Goal: Information Seeking & Learning: Learn about a topic

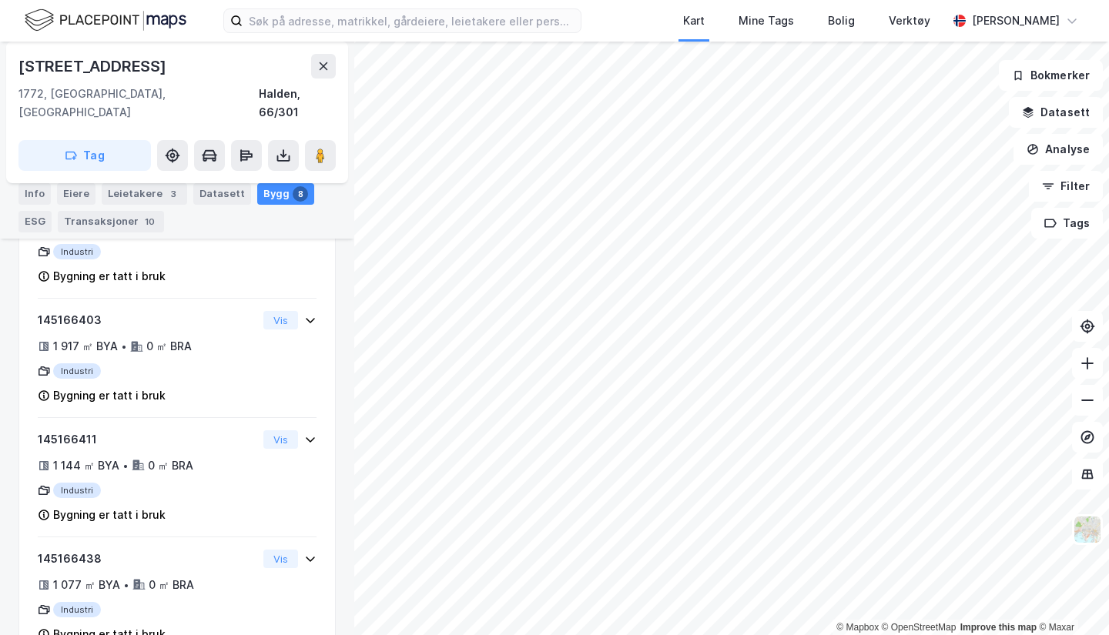
scroll to position [621, 0]
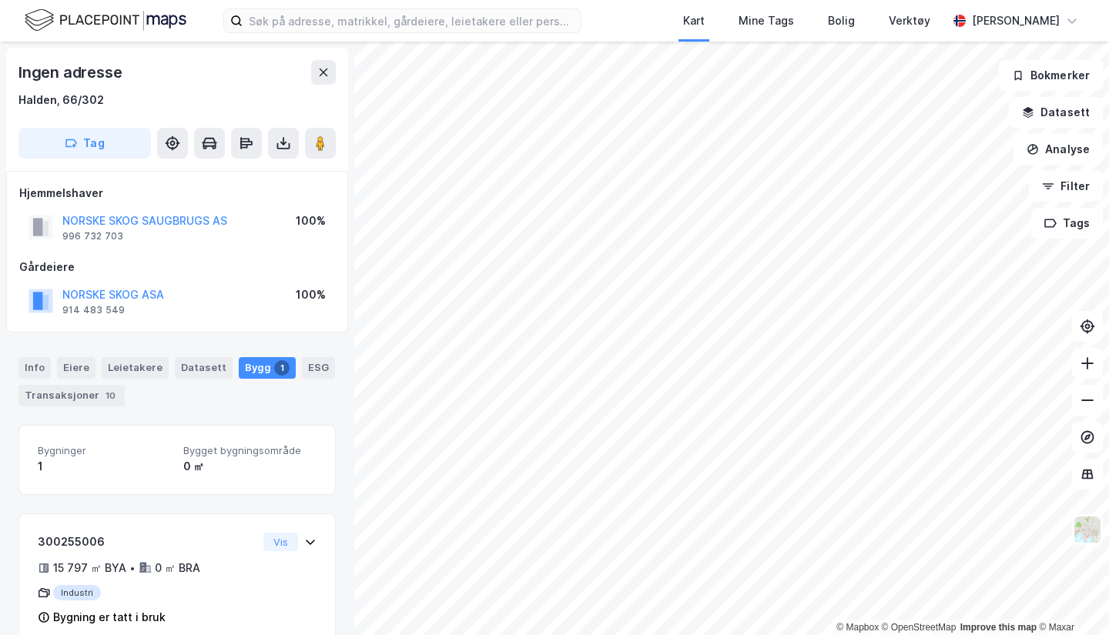
scroll to position [29, 0]
